Goal: Task Accomplishment & Management: Use online tool/utility

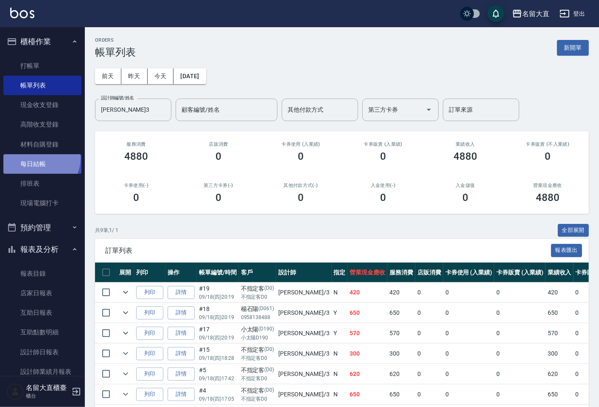
drag, startPoint x: 0, startPoint y: 0, endPoint x: 40, endPoint y: 158, distance: 163.4
click at [40, 158] on link "每日結帳" at bounding box center [42, 164] width 78 height 20
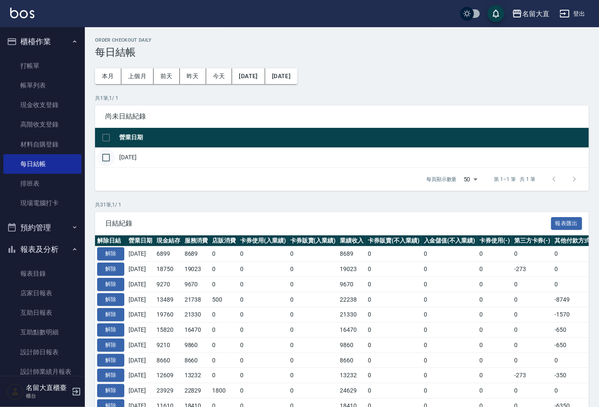
click at [110, 155] on input "checkbox" at bounding box center [106, 158] width 18 height 18
checkbox input "true"
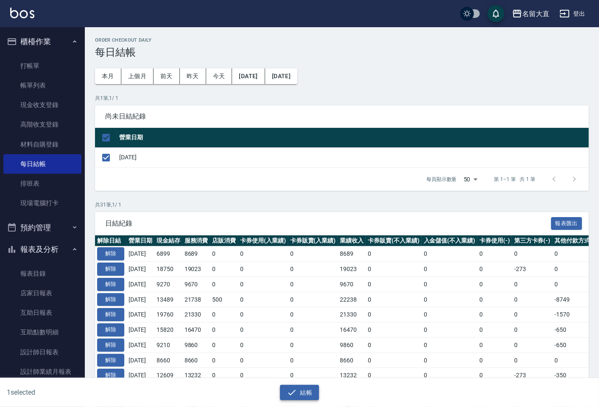
click at [302, 395] on button "結帳" at bounding box center [299, 393] width 39 height 16
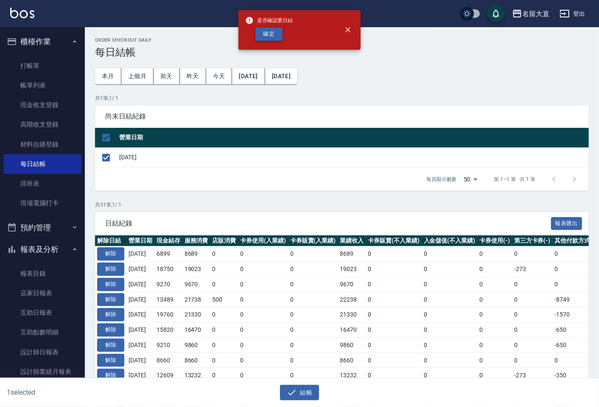
click at [265, 36] on button "確定" at bounding box center [269, 34] width 27 height 13
checkbox input "false"
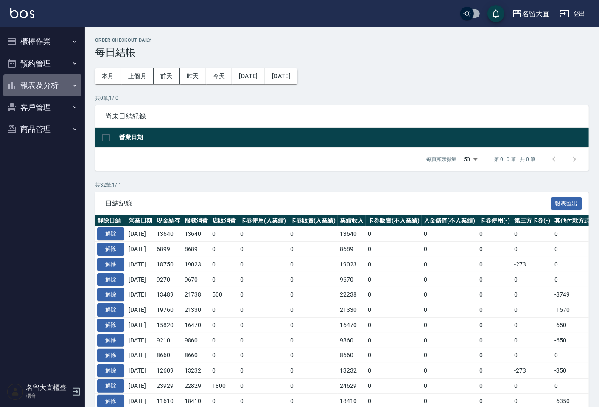
click at [30, 84] on button "報表及分析" at bounding box center [42, 85] width 78 height 22
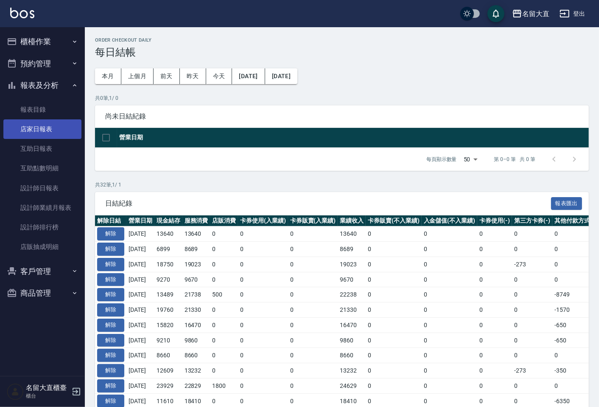
click at [47, 133] on link "店家日報表" at bounding box center [42, 129] width 78 height 20
